Goal: Task Accomplishment & Management: Manage account settings

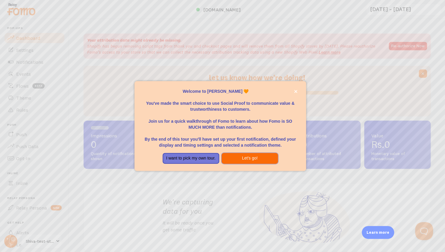
click at [235, 157] on button "Let's go!" at bounding box center [249, 158] width 57 height 11
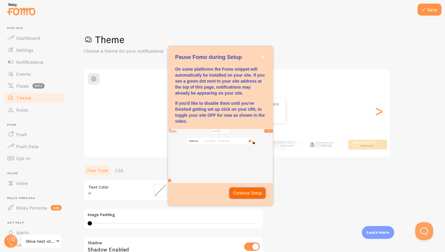
click at [245, 193] on p "Continue Setup" at bounding box center [247, 193] width 29 height 6
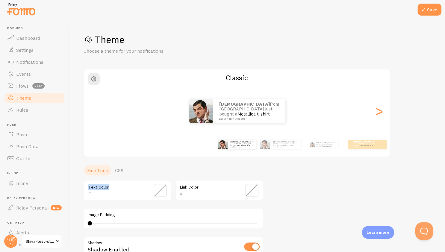
drag, startPoint x: 246, startPoint y: 194, endPoint x: 120, endPoint y: 88, distance: 165.3
click at [120, 88] on div "Theme Choose a theme for your notifications Classic Shivam from Canada just bou…" at bounding box center [256, 176] width 347 height 284
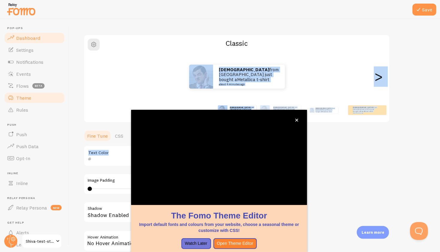
click at [15, 35] on link "Dashboard" at bounding box center [35, 38] width 62 height 12
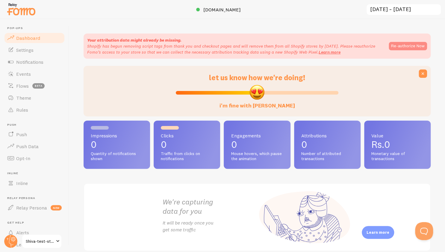
click at [389, 44] on button "Re-authorize Now" at bounding box center [407, 46] width 38 height 8
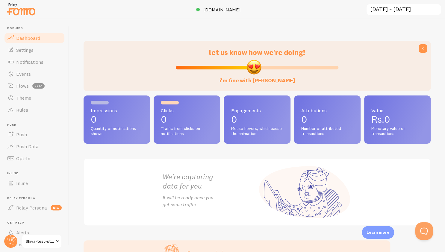
drag, startPoint x: 256, startPoint y: 68, endPoint x: 251, endPoint y: 110, distance: 43.1
type input "48"
click at [251, 71] on input "i'm fine with [PERSON_NAME]" at bounding box center [257, 67] width 163 height 7
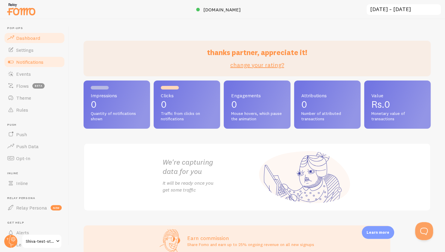
click at [36, 57] on link "Notifications" at bounding box center [35, 62] width 62 height 12
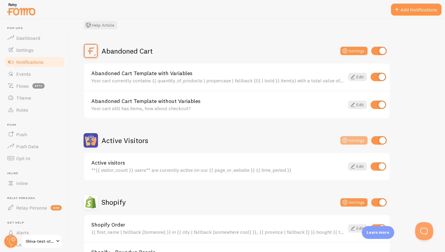
scroll to position [33, 0]
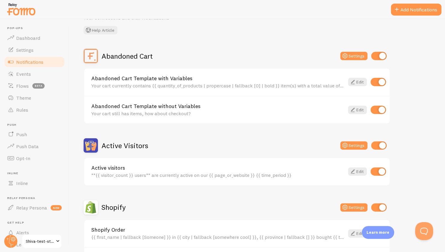
click at [382, 82] on input "checkbox" at bounding box center [378, 82] width 16 height 8
checkbox input "false"
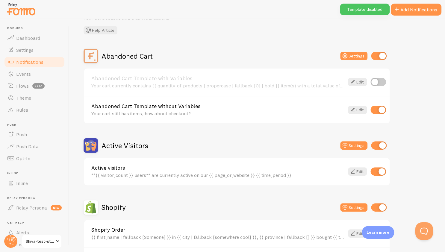
click at [382, 111] on input "checkbox" at bounding box center [378, 110] width 16 height 8
checkbox input "false"
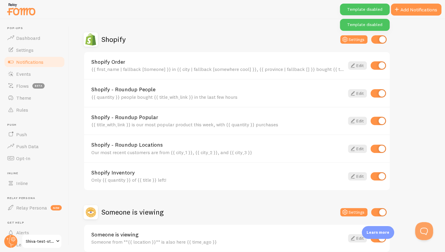
scroll to position [229, 0]
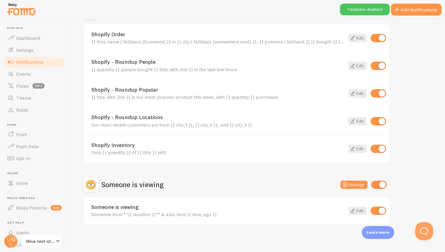
click at [376, 65] on input "checkbox" at bounding box center [378, 66] width 16 height 8
checkbox input "false"
click at [376, 93] on input "checkbox" at bounding box center [378, 93] width 16 height 8
checkbox input "false"
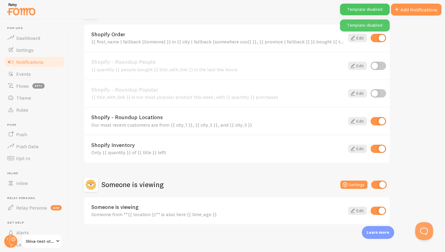
click at [378, 120] on input "checkbox" at bounding box center [378, 121] width 16 height 8
checkbox input "false"
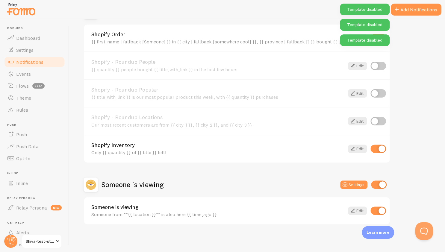
click at [378, 149] on input "checkbox" at bounding box center [378, 149] width 16 height 8
checkbox input "false"
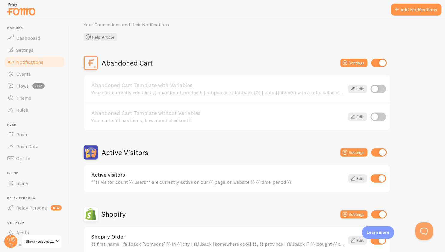
scroll to position [24, 0]
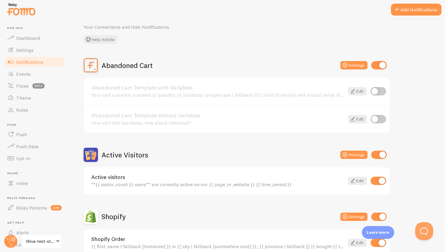
click at [375, 154] on input "checkbox" at bounding box center [379, 155] width 16 height 8
checkbox input "false"
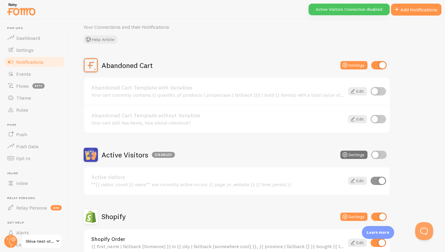
click at [375, 68] on input "checkbox" at bounding box center [379, 65] width 16 height 8
checkbox input "false"
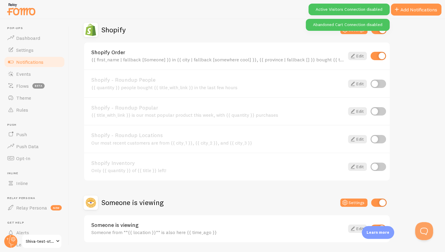
scroll to position [212, 0]
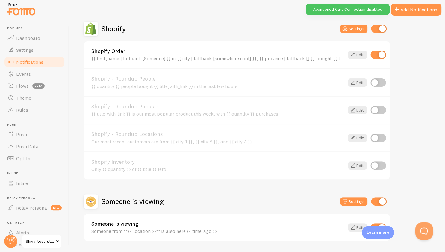
click at [379, 57] on input "checkbox" at bounding box center [378, 55] width 16 height 8
checkbox input "false"
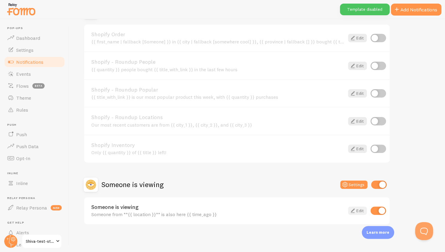
click at [358, 211] on link "Edit" at bounding box center [357, 210] width 19 height 8
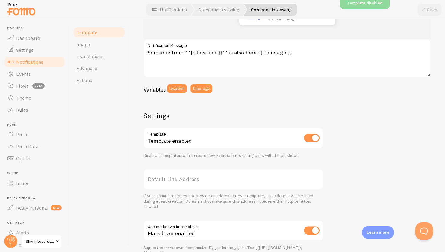
scroll to position [128, 0]
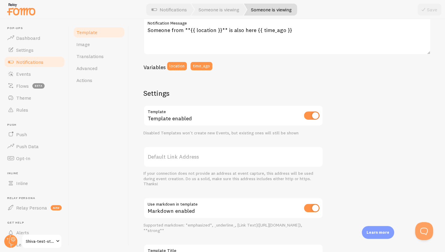
click at [188, 161] on label "Default Link Address" at bounding box center [233, 156] width 180 height 21
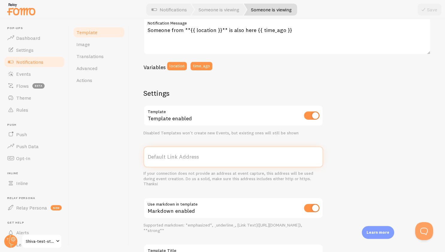
click at [188, 161] on input "Default Link Address" at bounding box center [233, 156] width 180 height 21
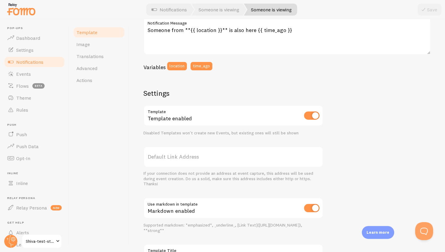
click at [188, 161] on label "Default Link Address" at bounding box center [233, 156] width 180 height 21
click at [188, 161] on input "Default Link Address" at bounding box center [233, 156] width 180 height 21
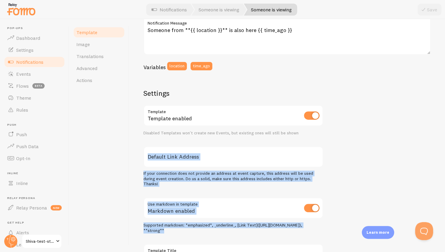
drag, startPoint x: 188, startPoint y: 161, endPoint x: 180, endPoint y: 225, distance: 65.1
click at [180, 225] on div "Settings Template Template enabled Disabled Templates won't create new Events, …" at bounding box center [233, 184] width 180 height 190
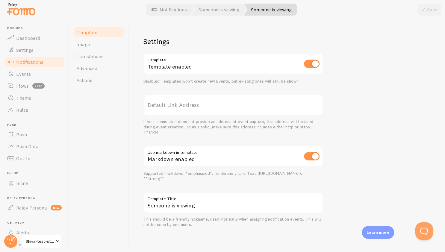
click at [167, 198] on label "Template Title" at bounding box center [233, 197] width 180 height 10
click at [167, 198] on input "Someone is viewing" at bounding box center [233, 202] width 180 height 21
click at [167, 198] on label "Template Title" at bounding box center [233, 197] width 180 height 10
click at [167, 198] on input "Someone is viewing" at bounding box center [233, 202] width 180 height 21
drag, startPoint x: 167, startPoint y: 198, endPoint x: 179, endPoint y: 212, distance: 18.2
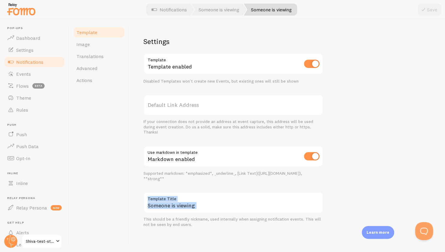
click at [179, 212] on div "Someone is viewing Template Title" at bounding box center [233, 202] width 180 height 21
click at [179, 212] on input "Someone is viewing" at bounding box center [233, 202] width 180 height 21
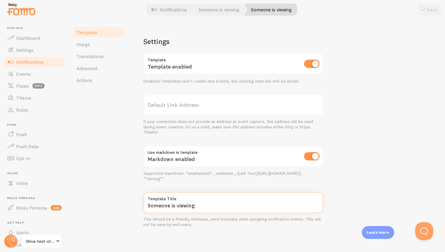
click at [179, 212] on input "Someone is viewing" at bounding box center [233, 202] width 180 height 21
drag, startPoint x: 179, startPoint y: 212, endPoint x: 153, endPoint y: 173, distance: 46.1
click at [153, 173] on div "Settings Template Template enabled Disabled Templates won't create new Events, …" at bounding box center [233, 132] width 180 height 190
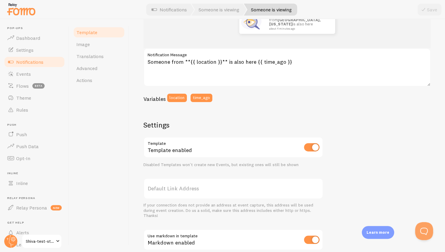
scroll to position [0, 0]
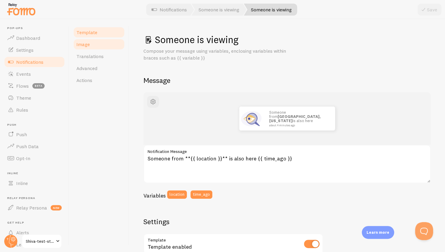
click at [96, 42] on link "Image" at bounding box center [99, 44] width 52 height 12
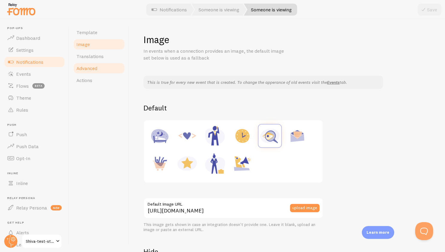
click at [103, 72] on link "Advanced" at bounding box center [99, 68] width 52 height 12
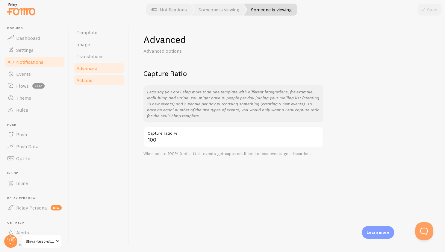
click at [104, 83] on link "Actions" at bounding box center [99, 80] width 52 height 12
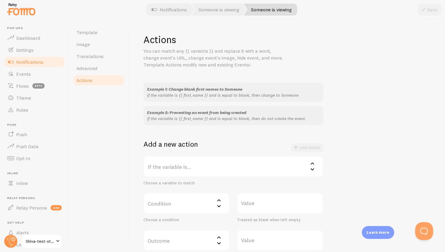
scroll to position [59, 0]
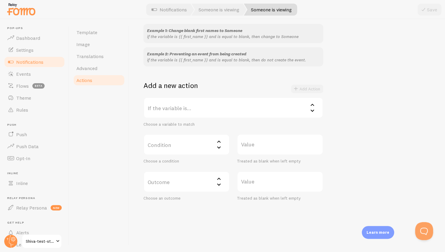
click at [176, 107] on label "If the variable is..." at bounding box center [233, 107] width 180 height 21
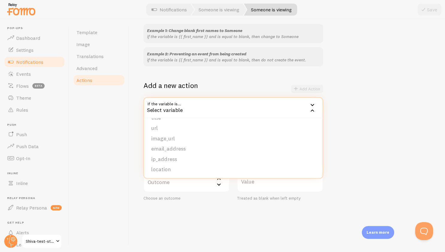
scroll to position [0, 0]
click at [111, 123] on div "Template Image Translations Advanced Actions" at bounding box center [99, 135] width 60 height 233
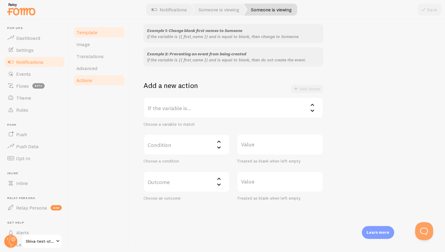
click at [97, 34] on link "Template" at bounding box center [99, 32] width 52 height 12
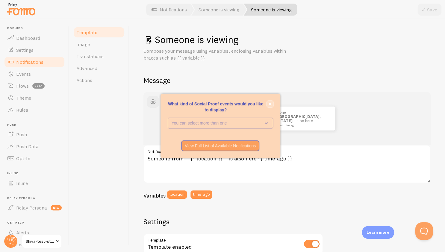
click at [271, 106] on button "close," at bounding box center [270, 104] width 6 height 6
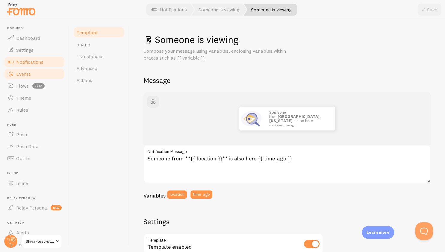
click at [39, 78] on link "Events" at bounding box center [35, 74] width 62 height 12
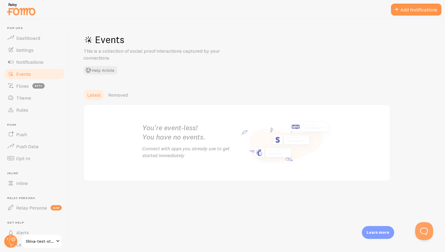
click at [26, 54] on link "Settings" at bounding box center [35, 50] width 62 height 12
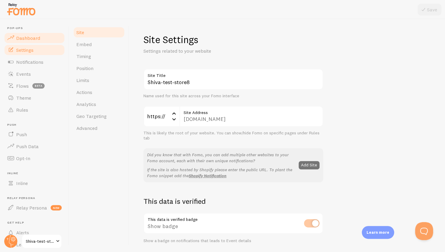
click at [31, 42] on link "Dashboard" at bounding box center [35, 38] width 62 height 12
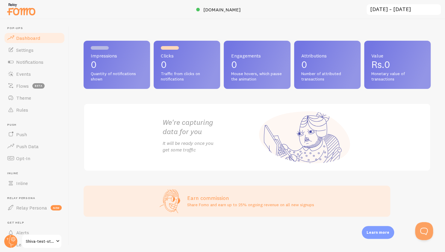
click at [320, 63] on p "0" at bounding box center [327, 65] width 52 height 10
drag, startPoint x: 320, startPoint y: 63, endPoint x: 330, endPoint y: 90, distance: 28.7
click at [330, 90] on div "Impressions 0 Quantity of notifications shown Clicks 0 Traffic from clicks on n…" at bounding box center [256, 106] width 347 height 130
click at [316, 75] on span "Number of attributed transactions" at bounding box center [327, 76] width 52 height 10
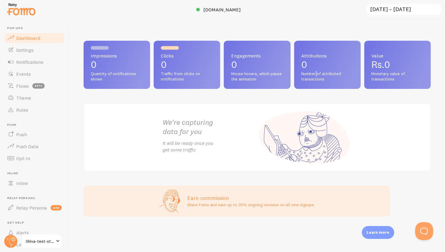
click at [316, 75] on span "Number of attributed transactions" at bounding box center [327, 76] width 52 height 10
drag, startPoint x: 316, startPoint y: 75, endPoint x: 267, endPoint y: 24, distance: 70.7
click at [267, 24] on div "Impressions 0 Quantity of notifications shown Clicks 0 Traffic from clicks on n…" at bounding box center [257, 135] width 376 height 233
click at [331, 78] on span "Number of attributed transactions" at bounding box center [327, 76] width 52 height 10
drag, startPoint x: 331, startPoint y: 78, endPoint x: 298, endPoint y: 45, distance: 46.8
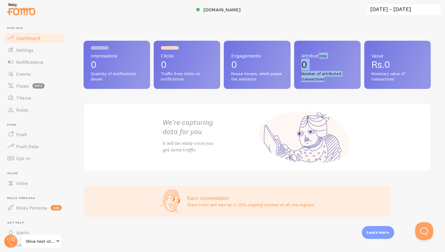
click at [304, 55] on div "Attributions 0 Number of attributed transactions" at bounding box center [327, 65] width 66 height 48
click at [298, 45] on div "Attributions 0 Number of attributed transactions" at bounding box center [327, 65] width 66 height 48
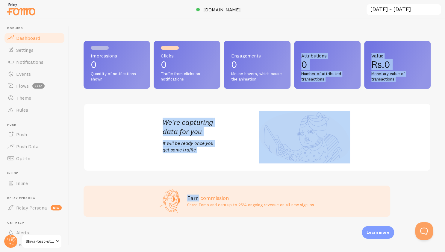
drag, startPoint x: 298, startPoint y: 45, endPoint x: 287, endPoint y: 104, distance: 60.3
click at [287, 104] on div "Impressions 0 Quantity of notifications shown Clicks 0 Traffic from clicks on n…" at bounding box center [256, 106] width 347 height 130
click at [31, 62] on span "Notifications" at bounding box center [29, 62] width 27 height 6
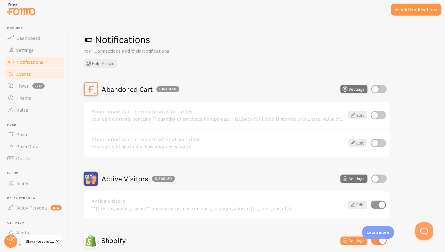
click at [18, 72] on span "Events" at bounding box center [23, 74] width 15 height 6
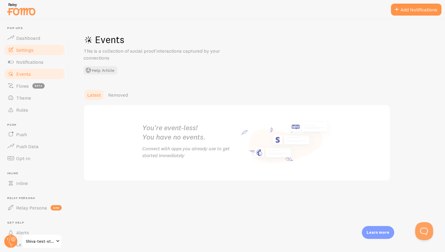
click at [26, 51] on span "Settings" at bounding box center [24, 50] width 17 height 6
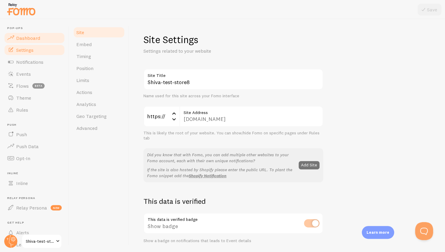
click at [31, 42] on link "Dashboard" at bounding box center [35, 38] width 62 height 12
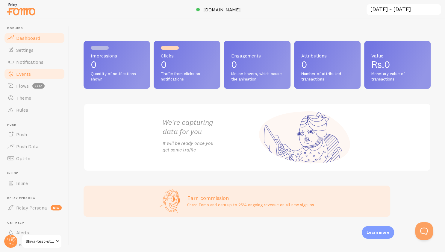
click at [16, 79] on link "Events" at bounding box center [35, 74] width 62 height 12
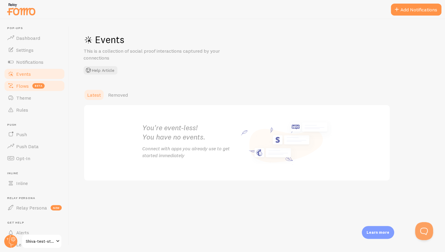
click at [24, 88] on span "Flows" at bounding box center [22, 86] width 13 height 6
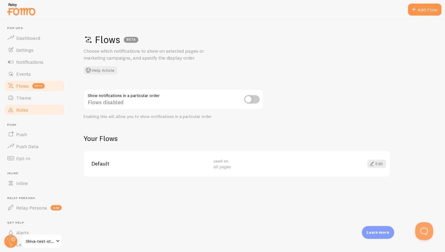
click at [30, 104] on link "Rules" at bounding box center [35, 110] width 62 height 12
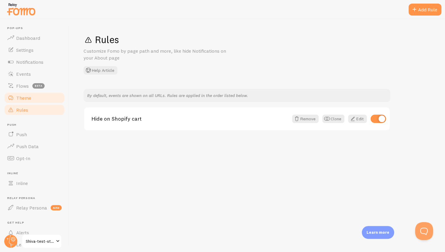
click at [28, 96] on span "Theme" at bounding box center [23, 98] width 15 height 6
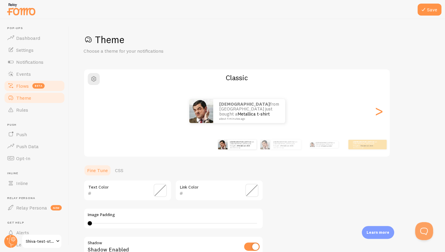
click at [27, 83] on span "Flows" at bounding box center [22, 86] width 13 height 6
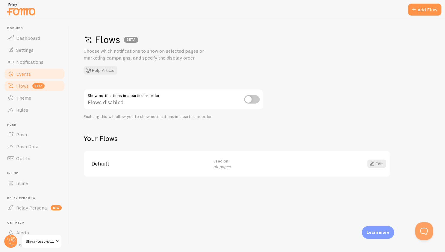
click at [31, 72] on link "Events" at bounding box center [35, 74] width 62 height 12
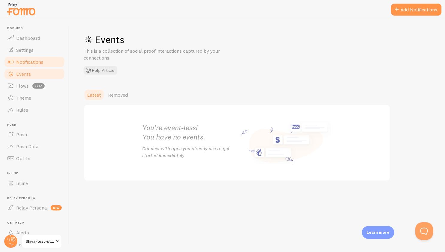
click at [40, 59] on span "Notifications" at bounding box center [29, 62] width 27 height 6
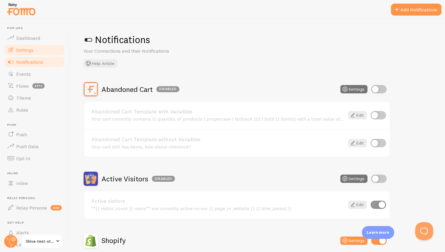
click at [42, 54] on link "Settings" at bounding box center [35, 50] width 62 height 12
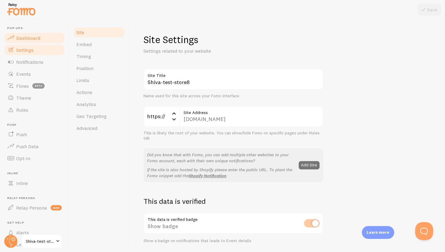
click at [45, 42] on link "Dashboard" at bounding box center [35, 38] width 62 height 12
